Goal: Transaction & Acquisition: Purchase product/service

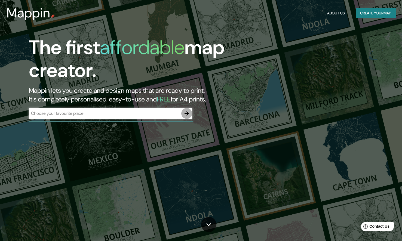
click at [185, 114] on icon "button" at bounding box center [186, 113] width 7 height 7
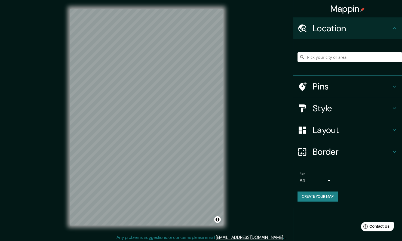
click at [321, 51] on div at bounding box center [349, 57] width 104 height 27
click at [318, 65] on div at bounding box center [349, 57] width 104 height 27
click at [368, 56] on input "Apizaco, Tlaxcala, México" at bounding box center [349, 57] width 104 height 10
click at [341, 93] on div "Pins" at bounding box center [347, 87] width 109 height 22
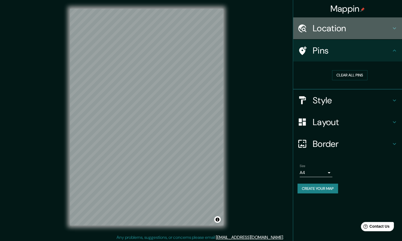
click at [337, 29] on h4 "Location" at bounding box center [352, 28] width 78 height 11
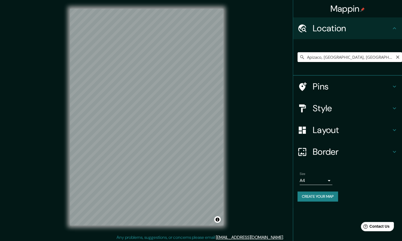
click at [363, 56] on input "Apizaco, [GEOGRAPHIC_DATA], [GEOGRAPHIC_DATA]" at bounding box center [349, 57] width 104 height 10
click at [359, 59] on input "Apizaco, [GEOGRAPHIC_DATA], [GEOGRAPHIC_DATA]" at bounding box center [349, 57] width 104 height 10
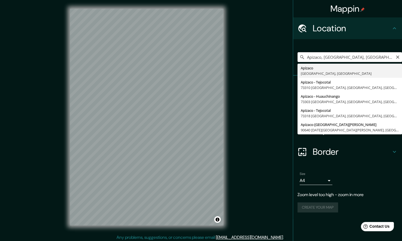
type input "Apizaco, [GEOGRAPHIC_DATA], [GEOGRAPHIC_DATA]"
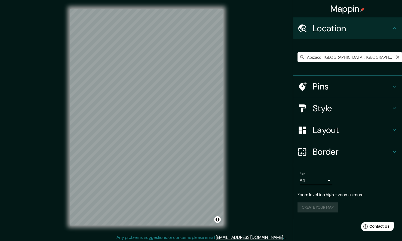
click at [268, 35] on div "Mappin Location Apizaco, Tlaxcala, México Pins Style Layout Border Choose a bor…" at bounding box center [201, 121] width 402 height 243
drag, startPoint x: 373, startPoint y: 59, endPoint x: 348, endPoint y: 59, distance: 24.8
click at [348, 59] on input "Apizaco, [GEOGRAPHIC_DATA], [GEOGRAPHIC_DATA]" at bounding box center [349, 57] width 104 height 10
click at [397, 55] on icon "Clear" at bounding box center [397, 57] width 4 height 4
click at [377, 60] on input "Pick your city or area" at bounding box center [349, 57] width 104 height 10
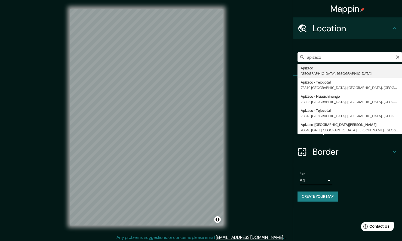
type input "Apizaco, [GEOGRAPHIC_DATA], [GEOGRAPHIC_DATA]"
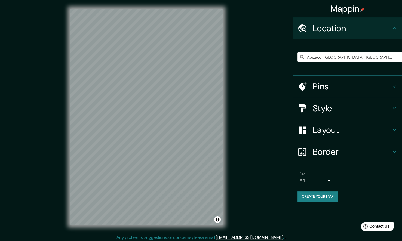
click at [348, 132] on h4 "Layout" at bounding box center [352, 130] width 78 height 11
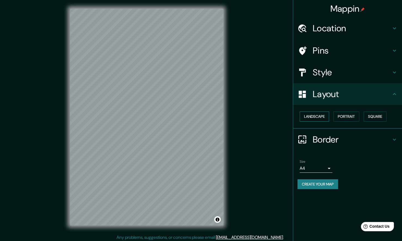
click at [314, 112] on button "Landscape" at bounding box center [314, 117] width 29 height 10
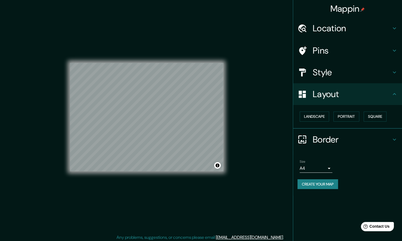
click at [324, 183] on button "Create your map" at bounding box center [317, 184] width 41 height 10
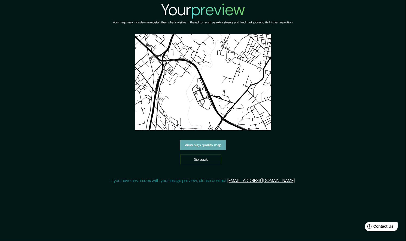
click at [208, 143] on link "View high quality map" at bounding box center [202, 145] width 45 height 10
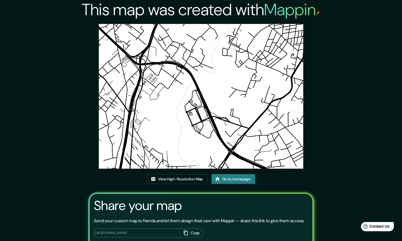
click at [198, 106] on img at bounding box center [201, 96] width 205 height 145
click at [174, 181] on link "View High-Resolution Map" at bounding box center [177, 179] width 60 height 10
click at [219, 178] on icon at bounding box center [217, 178] width 5 height 5
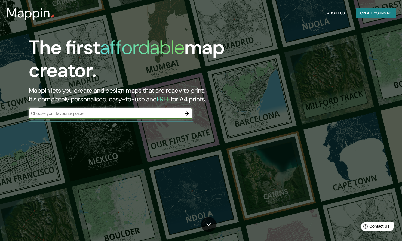
click at [183, 117] on button "button" at bounding box center [186, 113] width 11 height 11
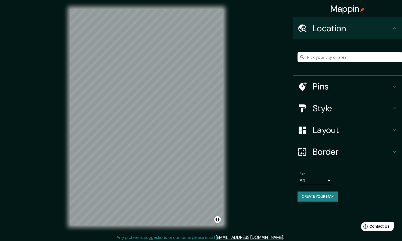
click at [346, 56] on input "Pick your city or area" at bounding box center [349, 57] width 104 height 10
click at [308, 57] on input "Tlaxcala, México" at bounding box center [349, 57] width 104 height 10
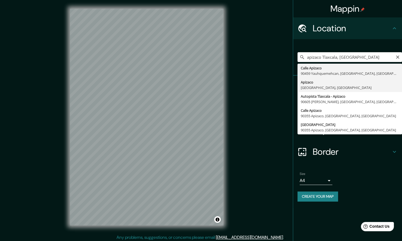
type input "Apizaco, Tlaxcala, México"
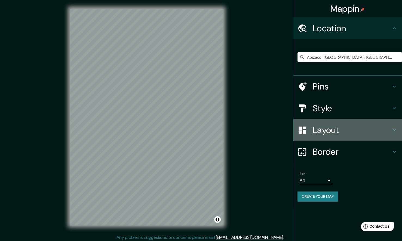
click at [348, 125] on h4 "Layout" at bounding box center [352, 130] width 78 height 11
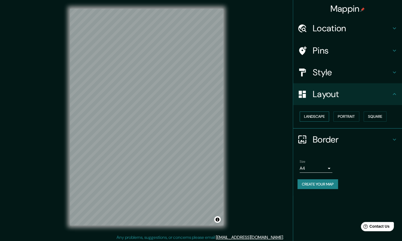
click at [314, 120] on button "Landscape" at bounding box center [314, 117] width 29 height 10
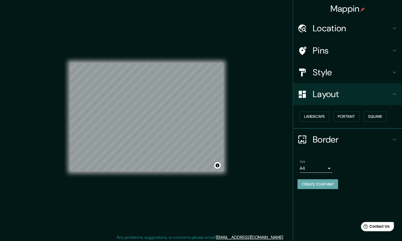
click at [313, 182] on button "Create your map" at bounding box center [317, 184] width 41 height 10
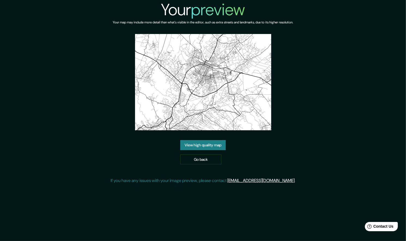
click at [206, 147] on link "View high quality map" at bounding box center [202, 145] width 45 height 10
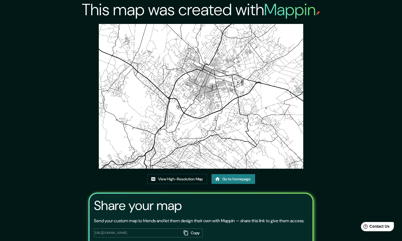
click at [223, 180] on link "Go to homepage" at bounding box center [233, 179] width 44 height 10
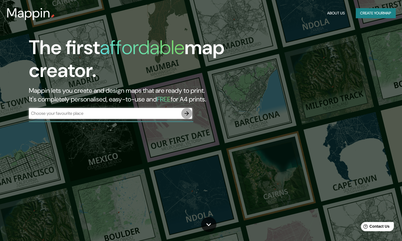
click at [186, 110] on button "button" at bounding box center [186, 113] width 11 height 11
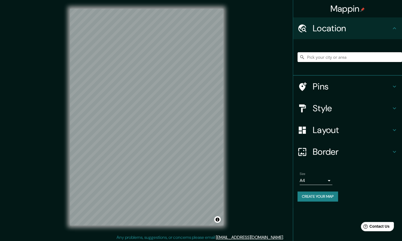
click at [345, 61] on input "Pick your city or area" at bounding box center [349, 57] width 104 height 10
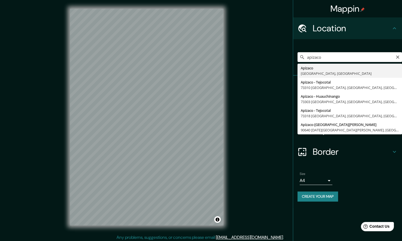
type input "Apizaco, Tlaxcala, México"
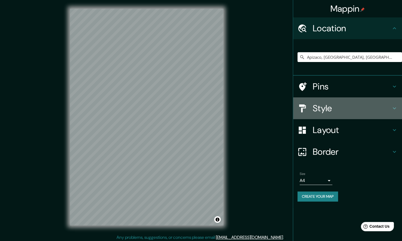
click at [356, 110] on h4 "Style" at bounding box center [352, 108] width 78 height 11
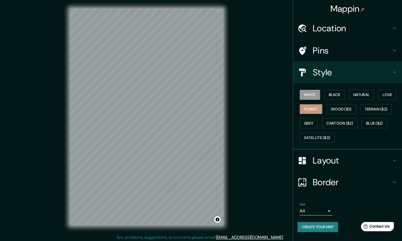
click at [310, 107] on button "Forest" at bounding box center [311, 109] width 23 height 10
click at [357, 94] on button "Natural" at bounding box center [361, 95] width 25 height 10
click at [316, 155] on h4 "Layout" at bounding box center [352, 160] width 78 height 11
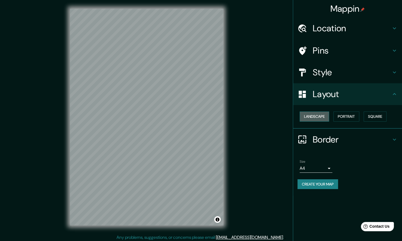
click at [312, 114] on button "Landscape" at bounding box center [314, 117] width 29 height 10
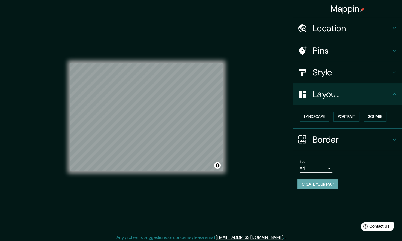
click at [306, 183] on button "Create your map" at bounding box center [317, 184] width 41 height 10
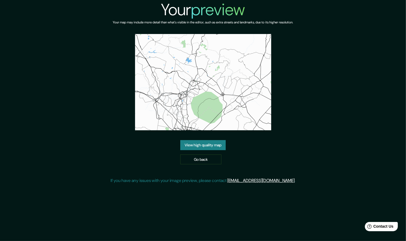
click at [208, 145] on link "View high quality map" at bounding box center [202, 145] width 45 height 10
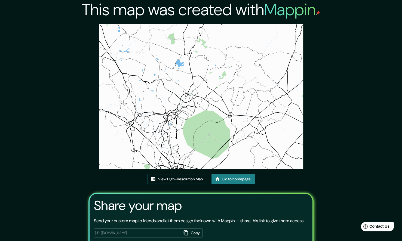
click at [228, 178] on link "Go to homepage" at bounding box center [233, 179] width 44 height 10
click at [183, 179] on link "View High-Resolution Map" at bounding box center [177, 179] width 60 height 10
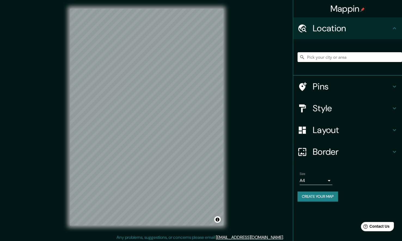
click at [354, 56] on input "Pick your city or area" at bounding box center [349, 57] width 104 height 10
click at [322, 57] on input "Apizaco, [GEOGRAPHIC_DATA], [GEOGRAPHIC_DATA]" at bounding box center [349, 57] width 104 height 10
drag, startPoint x: 315, startPoint y: 57, endPoint x: 307, endPoint y: 57, distance: 8.7
click at [307, 57] on input "Calle Apizaco, 90459 Yauhquemehcan, Tlaxcala, México" at bounding box center [349, 57] width 104 height 10
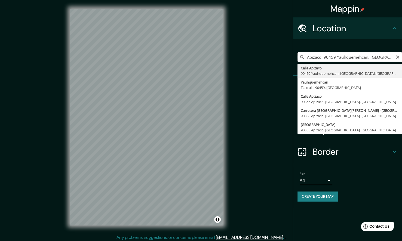
drag, startPoint x: 370, startPoint y: 58, endPoint x: 323, endPoint y: 62, distance: 47.2
click at [323, 62] on input "Apizaco, 90459 Yauhquemehcan, Tlaxcala, México" at bounding box center [349, 57] width 104 height 10
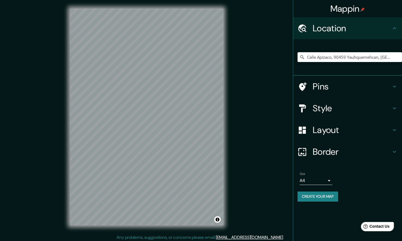
scroll to position [2, 0]
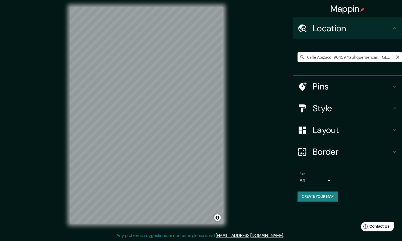
click at [367, 56] on input "Calle Apizaco, 90459 Yauhquemehcan, Tlaxcala, México" at bounding box center [349, 57] width 104 height 10
click at [370, 56] on input "Apetatitlán, Tlaxcala, México" at bounding box center [349, 57] width 104 height 10
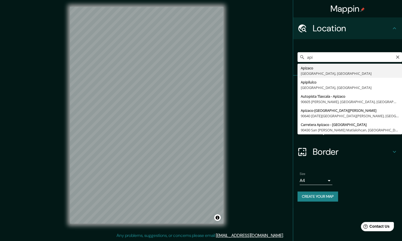
type input "Apizaco, [GEOGRAPHIC_DATA], [GEOGRAPHIC_DATA]"
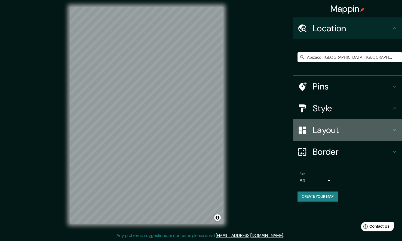
click at [332, 128] on h4 "Layout" at bounding box center [352, 130] width 78 height 11
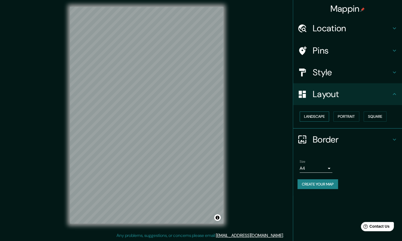
click at [313, 115] on button "Landscape" at bounding box center [314, 117] width 29 height 10
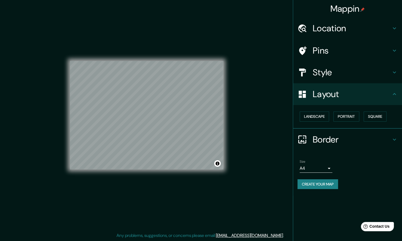
click at [322, 74] on h4 "Style" at bounding box center [352, 72] width 78 height 11
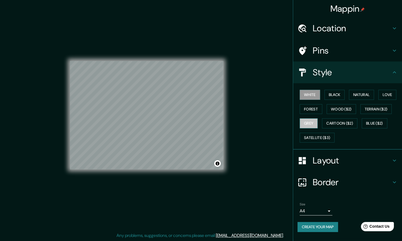
click at [306, 124] on button "Grey" at bounding box center [309, 123] width 18 height 10
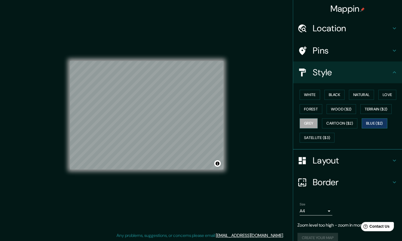
click at [373, 122] on button "Blue ($2)" at bounding box center [375, 123] width 26 height 10
click at [337, 124] on button "Cartoon ($2)" at bounding box center [339, 123] width 35 height 10
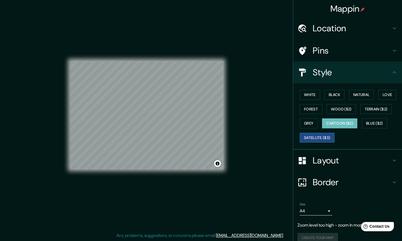
click at [310, 137] on button "Satellite ($3)" at bounding box center [317, 138] width 35 height 10
click at [331, 108] on button "Wood ($2)" at bounding box center [341, 109] width 29 height 10
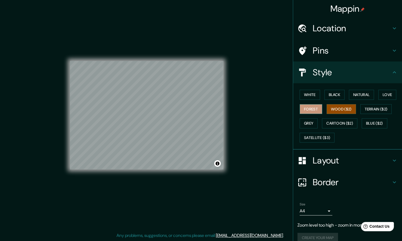
click at [312, 108] on button "Forest" at bounding box center [311, 109] width 23 height 10
click at [367, 94] on button "Natural" at bounding box center [361, 95] width 25 height 10
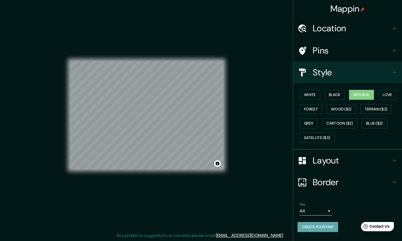
drag, startPoint x: 317, startPoint y: 226, endPoint x: 312, endPoint y: 224, distance: 4.9
click at [314, 226] on button "Create your map" at bounding box center [317, 227] width 41 height 10
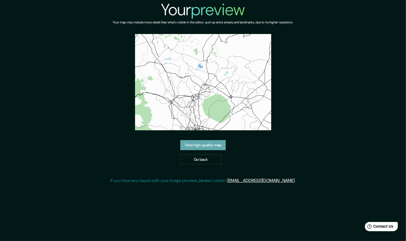
click at [207, 143] on link "View high quality map" at bounding box center [202, 145] width 45 height 10
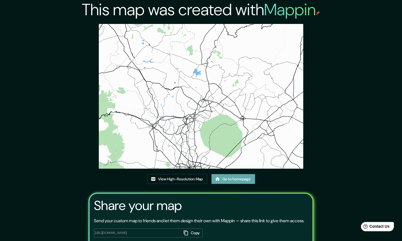
click at [226, 177] on link "Go to homepage" at bounding box center [233, 179] width 44 height 10
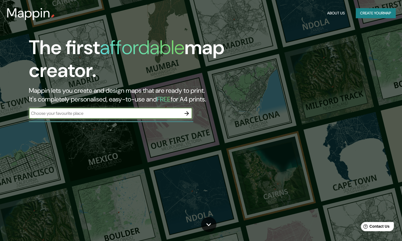
click at [186, 115] on icon "button" at bounding box center [186, 113] width 7 height 7
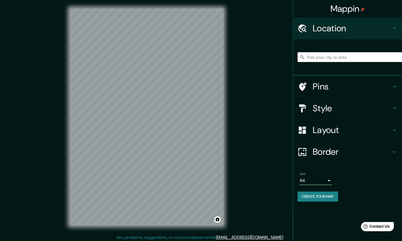
click at [333, 56] on input "Pick your city or area" at bounding box center [349, 57] width 104 height 10
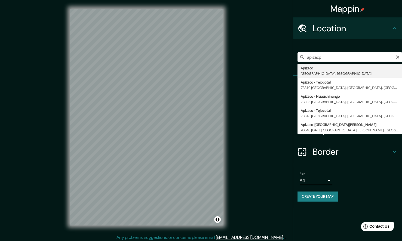
type input "Apizaco, [GEOGRAPHIC_DATA], [GEOGRAPHIC_DATA]"
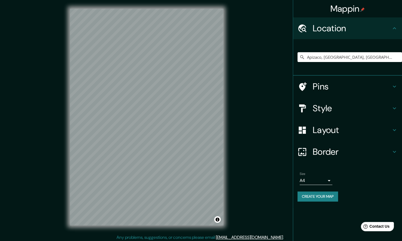
click at [330, 125] on h4 "Layout" at bounding box center [352, 130] width 78 height 11
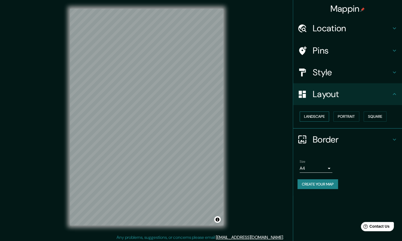
click at [312, 116] on button "Landscape" at bounding box center [314, 117] width 29 height 10
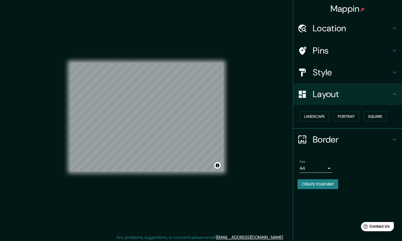
click at [328, 71] on h4 "Style" at bounding box center [352, 72] width 78 height 11
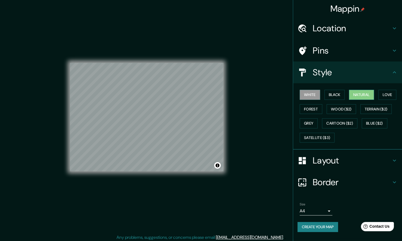
click at [355, 96] on button "Natural" at bounding box center [361, 95] width 25 height 10
click at [322, 223] on button "Create your map" at bounding box center [317, 227] width 41 height 10
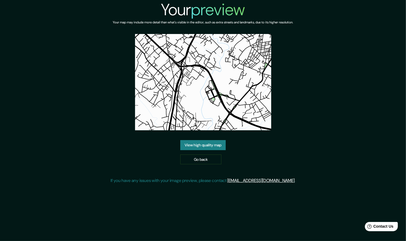
click at [199, 143] on link "View high quality map" at bounding box center [202, 145] width 45 height 10
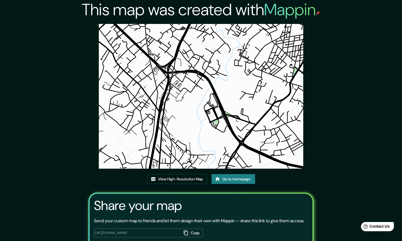
click at [237, 176] on link "Go to homepage" at bounding box center [233, 179] width 44 height 10
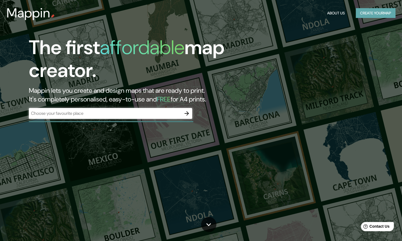
click at [367, 13] on button "Create your map" at bounding box center [376, 13] width 40 height 10
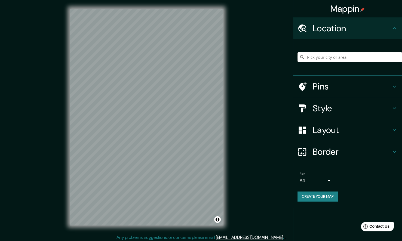
click at [330, 55] on input "Pick your city or area" at bounding box center [349, 57] width 104 height 10
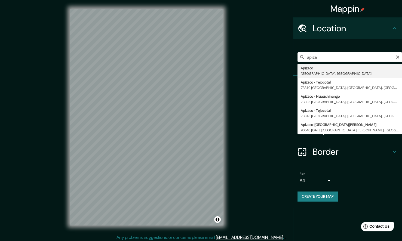
type input "Apizaco, [GEOGRAPHIC_DATA], [GEOGRAPHIC_DATA]"
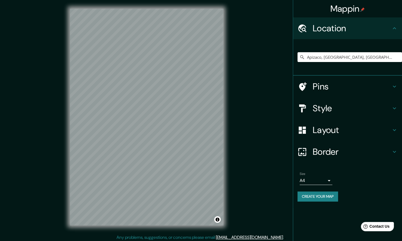
click at [326, 108] on h4 "Style" at bounding box center [352, 108] width 78 height 11
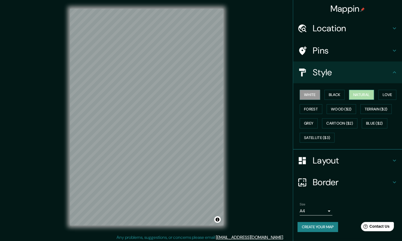
click at [353, 93] on button "Natural" at bounding box center [361, 95] width 25 height 10
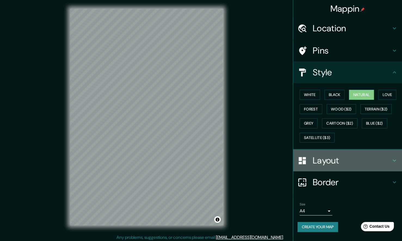
click at [312, 165] on div "Layout" at bounding box center [347, 161] width 109 height 22
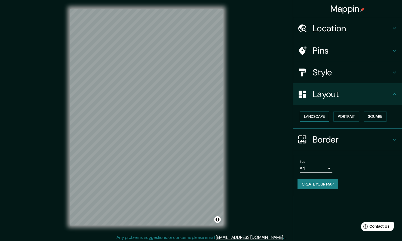
click at [315, 115] on button "Landscape" at bounding box center [314, 117] width 29 height 10
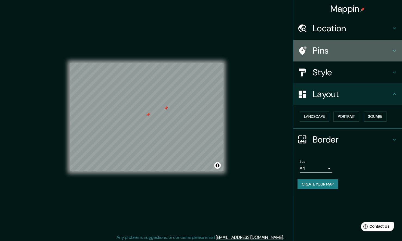
click at [335, 49] on h4 "Pins" at bounding box center [352, 50] width 78 height 11
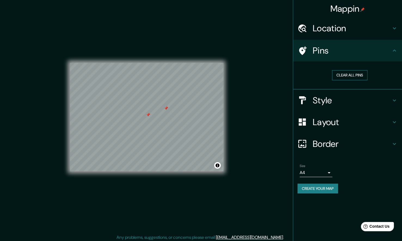
click at [343, 73] on button "Clear all pins" at bounding box center [349, 75] width 35 height 10
click at [302, 189] on button "Create your map" at bounding box center [317, 189] width 41 height 10
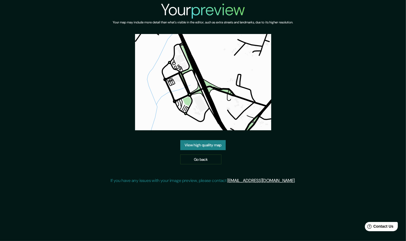
click at [190, 143] on link "View high quality map" at bounding box center [202, 145] width 45 height 10
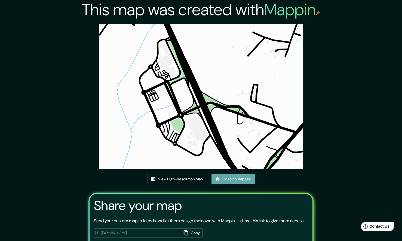
click at [226, 180] on link "Go to homepage" at bounding box center [233, 179] width 44 height 10
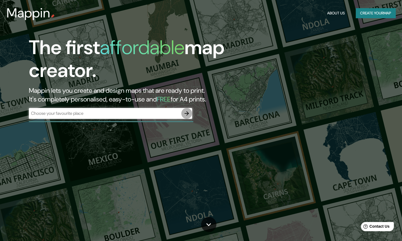
click at [183, 113] on button "button" at bounding box center [186, 113] width 11 height 11
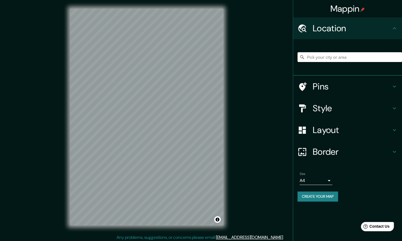
click at [349, 57] on input "Pick your city or area" at bounding box center [349, 57] width 104 height 10
type input "Apizaco, [GEOGRAPHIC_DATA], [GEOGRAPHIC_DATA]"
click at [344, 105] on h4 "Style" at bounding box center [352, 108] width 78 height 11
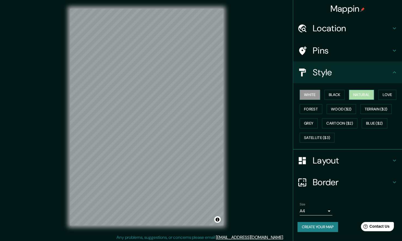
click at [367, 93] on button "Natural" at bounding box center [361, 95] width 25 height 10
click at [308, 112] on button "Forest" at bounding box center [311, 109] width 23 height 10
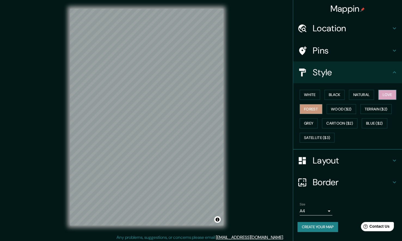
click at [381, 96] on button "Love" at bounding box center [387, 95] width 18 height 10
click at [334, 95] on button "Black" at bounding box center [334, 95] width 20 height 10
click at [314, 127] on button "Grey" at bounding box center [309, 123] width 18 height 10
click at [320, 222] on button "Create your map" at bounding box center [317, 227] width 41 height 10
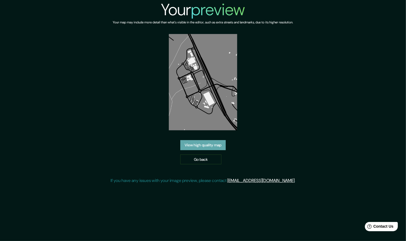
click at [214, 143] on link "View high quality map" at bounding box center [202, 145] width 45 height 10
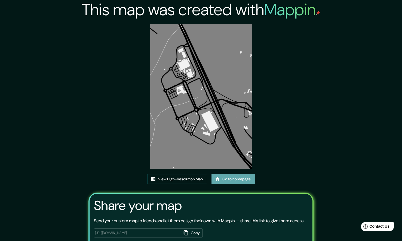
click at [216, 179] on icon at bounding box center [217, 179] width 5 height 4
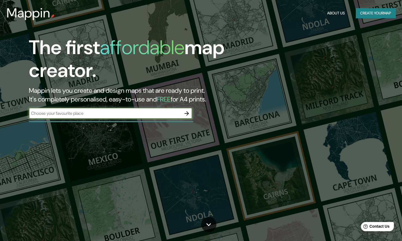
click at [183, 114] on button "button" at bounding box center [186, 113] width 11 height 11
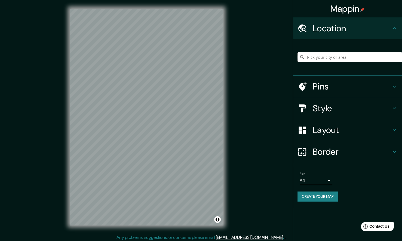
click at [344, 60] on input "Pick your city or area" at bounding box center [349, 57] width 104 height 10
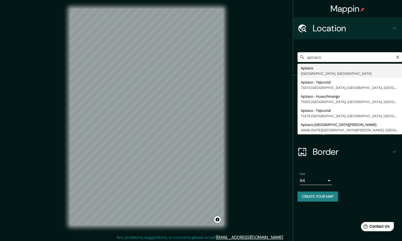
type input "Apizaco, Tlaxcala, México"
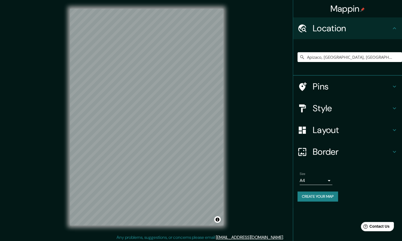
click at [361, 125] on h4 "Layout" at bounding box center [352, 130] width 78 height 11
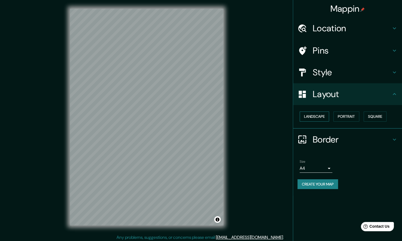
click at [318, 117] on button "Landscape" at bounding box center [314, 117] width 29 height 10
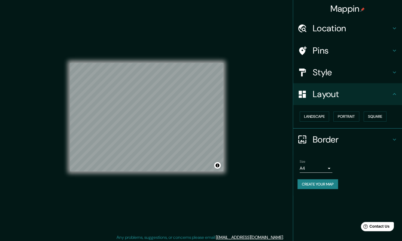
click at [336, 72] on h4 "Style" at bounding box center [352, 72] width 78 height 11
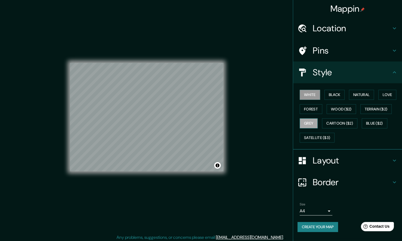
click at [311, 121] on button "Grey" at bounding box center [309, 123] width 18 height 10
click at [320, 225] on button "Create your map" at bounding box center [317, 227] width 41 height 10
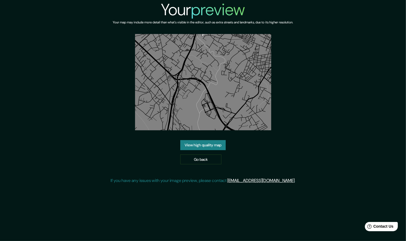
click at [203, 146] on link "View high quality map" at bounding box center [202, 145] width 45 height 10
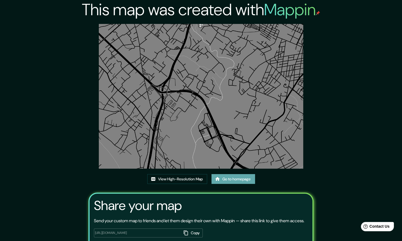
click at [223, 177] on link "Go to homepage" at bounding box center [233, 179] width 44 height 10
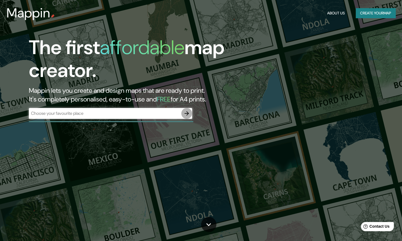
click at [188, 112] on icon "button" at bounding box center [186, 113] width 4 height 4
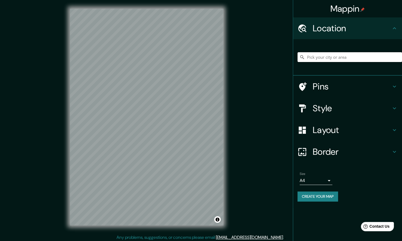
click at [335, 53] on input "Pick your city or area" at bounding box center [349, 57] width 104 height 10
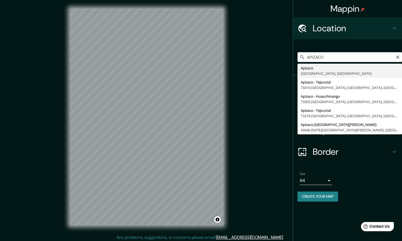
type input "Apizaco, [GEOGRAPHIC_DATA], [GEOGRAPHIC_DATA]"
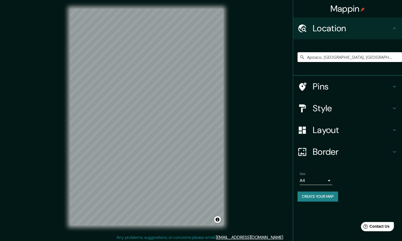
click at [327, 131] on h4 "Layout" at bounding box center [352, 130] width 78 height 11
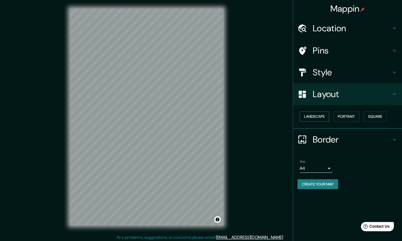
click at [318, 117] on button "Landscape" at bounding box center [314, 117] width 29 height 10
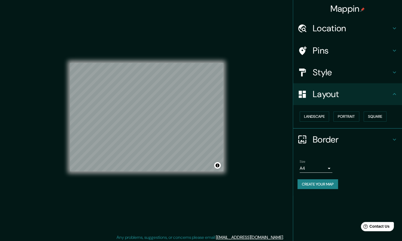
click at [340, 73] on h4 "Style" at bounding box center [352, 72] width 78 height 11
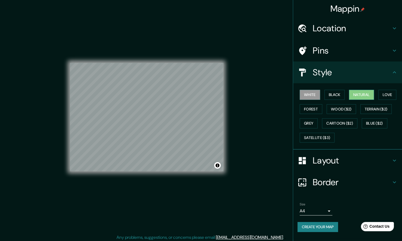
click at [357, 98] on button "Natural" at bounding box center [361, 95] width 25 height 10
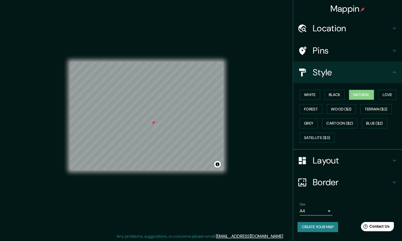
scroll to position [2, 0]
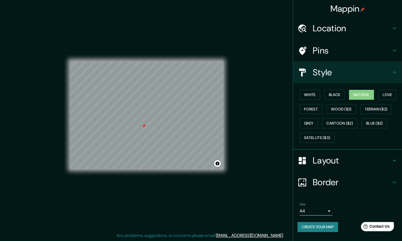
click at [310, 230] on button "Create your map" at bounding box center [317, 227] width 41 height 10
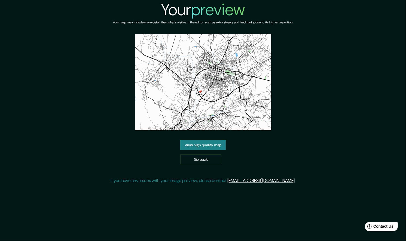
drag, startPoint x: 204, startPoint y: 143, endPoint x: 209, endPoint y: 146, distance: 4.9
click at [204, 143] on link "View high quality map" at bounding box center [202, 145] width 45 height 10
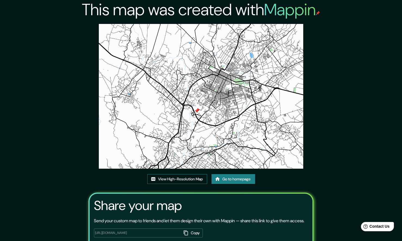
click at [190, 181] on link "View High-Resolution Map" at bounding box center [177, 179] width 60 height 10
